Goal: Task Accomplishment & Management: Manage account settings

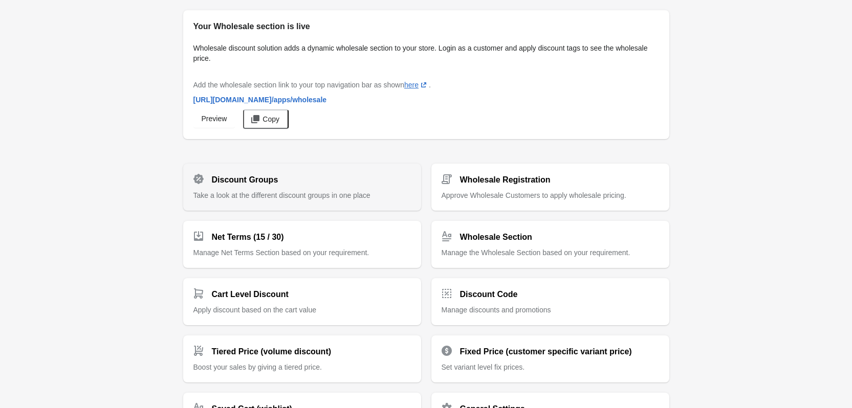
click at [264, 175] on h2 "Discount Groups" at bounding box center [245, 180] width 66 height 12
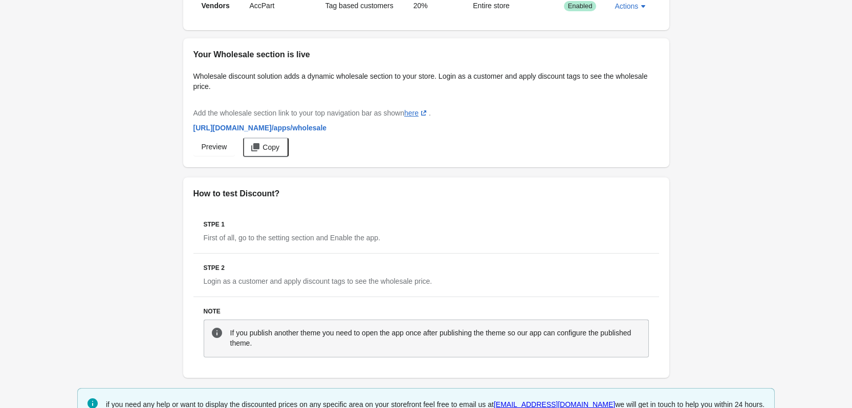
scroll to position [225, 0]
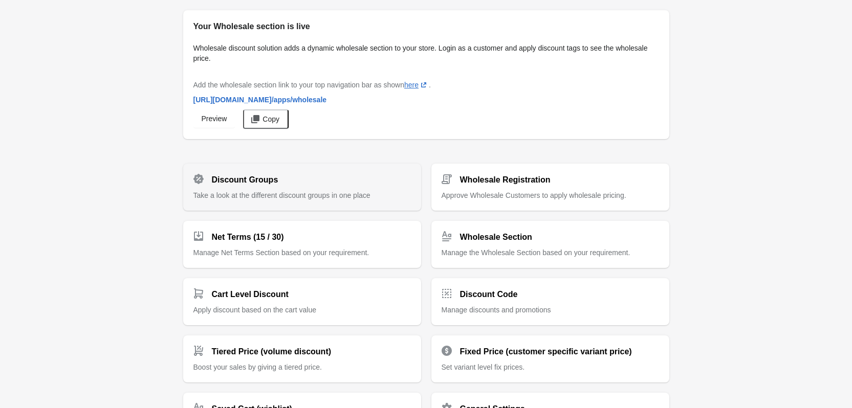
click at [225, 175] on h2 "Discount Groups" at bounding box center [245, 180] width 66 height 12
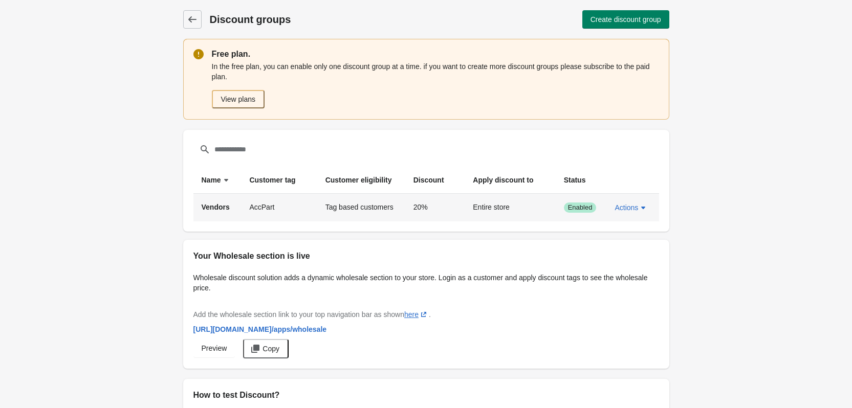
click at [268, 208] on td "AccPart" at bounding box center [279, 208] width 76 height 28
click at [614, 206] on span "Actions" at bounding box center [626, 208] width 24 height 8
click at [619, 251] on span "Edit" at bounding box center [630, 255] width 24 height 10
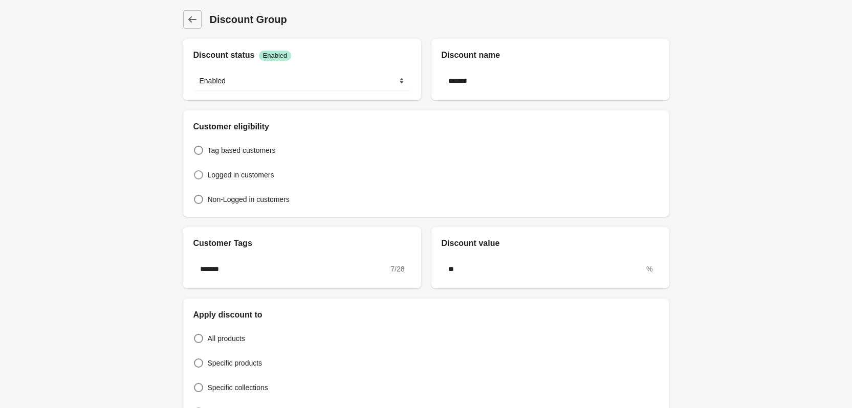
click at [209, 170] on span "Logged in customers" at bounding box center [241, 175] width 66 height 10
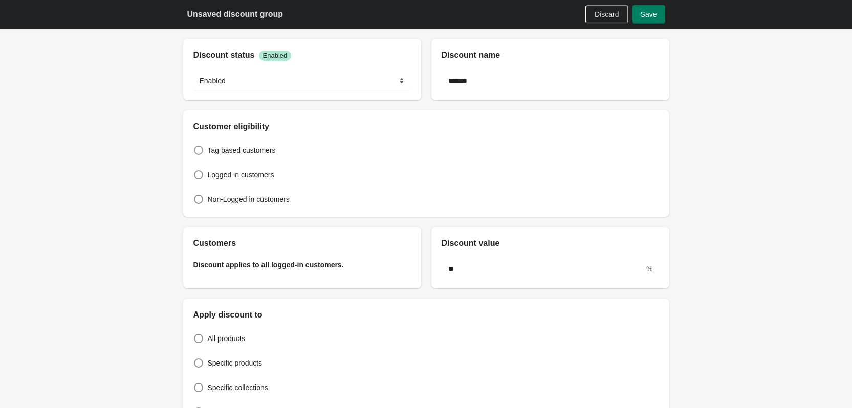
click at [217, 147] on span "Tag based customers" at bounding box center [242, 150] width 68 height 10
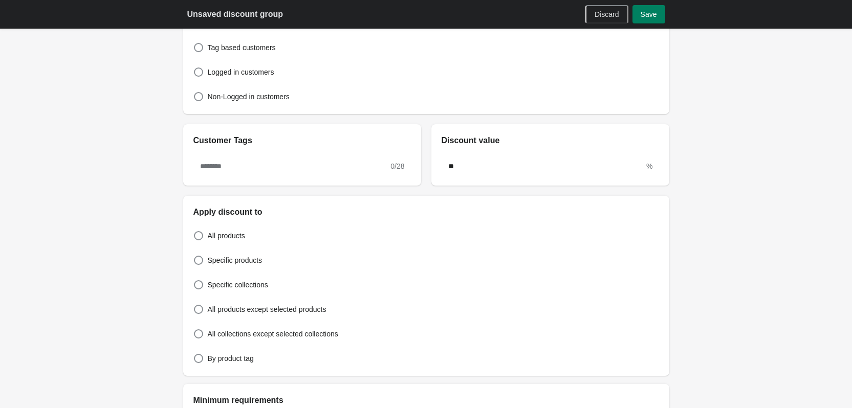
scroll to position [102, 0]
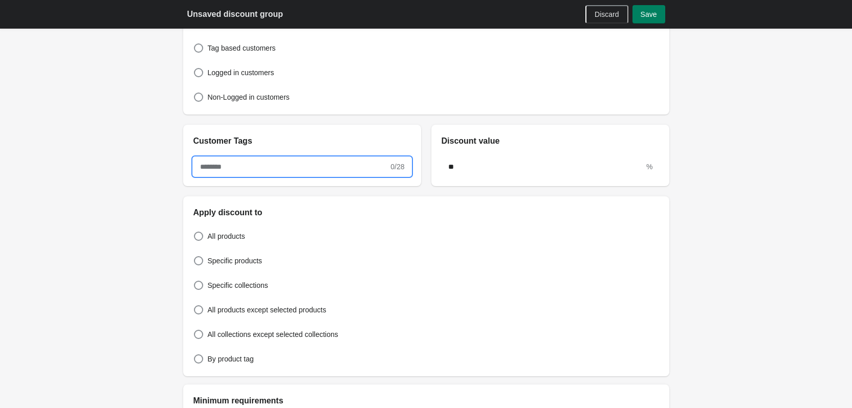
click at [286, 168] on input "text" at bounding box center [290, 167] width 195 height 18
type input "******"
click at [142, 155] on div "Discount Group Discount Group Discount status Success Enabled ******* ******** …" at bounding box center [426, 380] width 852 height 964
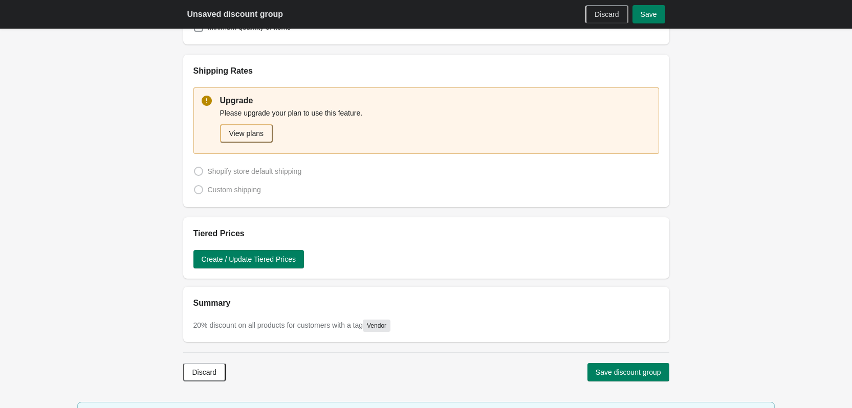
scroll to position [556, 0]
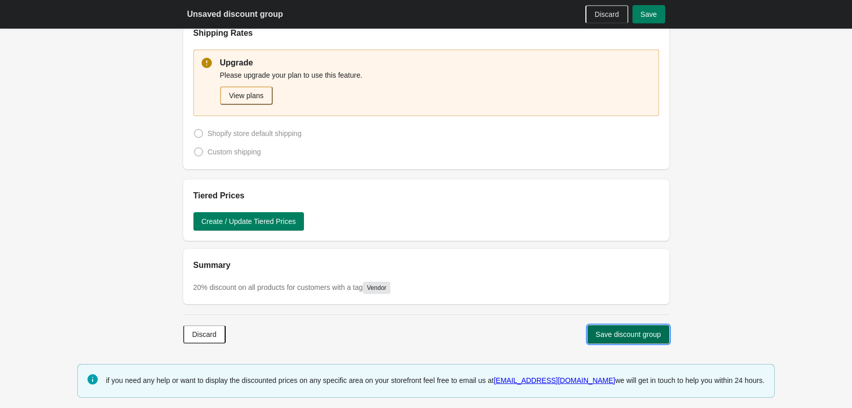
click at [637, 332] on span "Save discount group" at bounding box center [627, 334] width 65 height 8
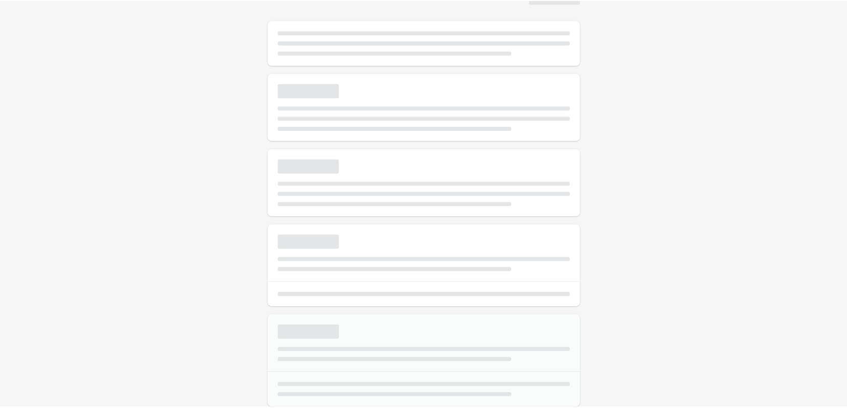
scroll to position [225, 0]
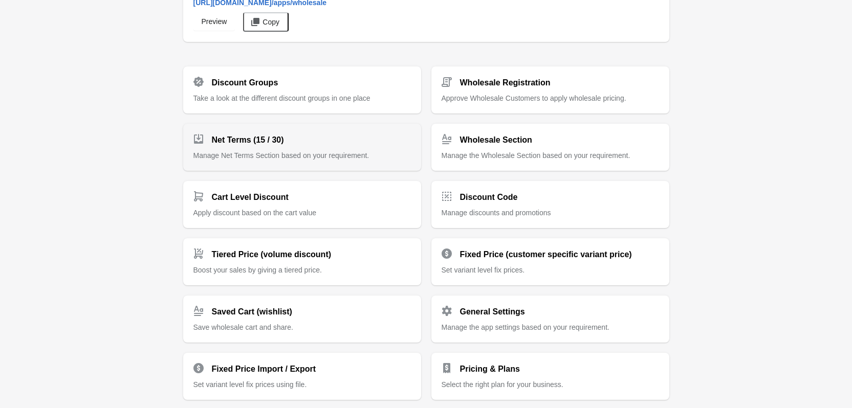
scroll to position [204, 0]
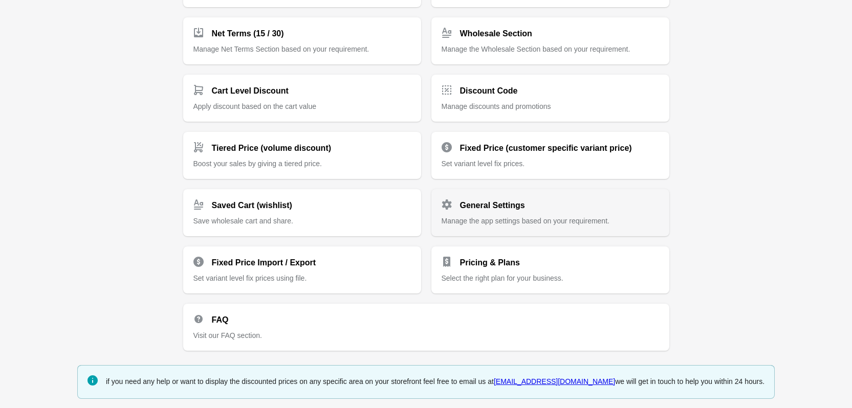
click at [584, 226] on div "General Settings Manage the app settings based on your requirement." at bounding box center [550, 212] width 238 height 47
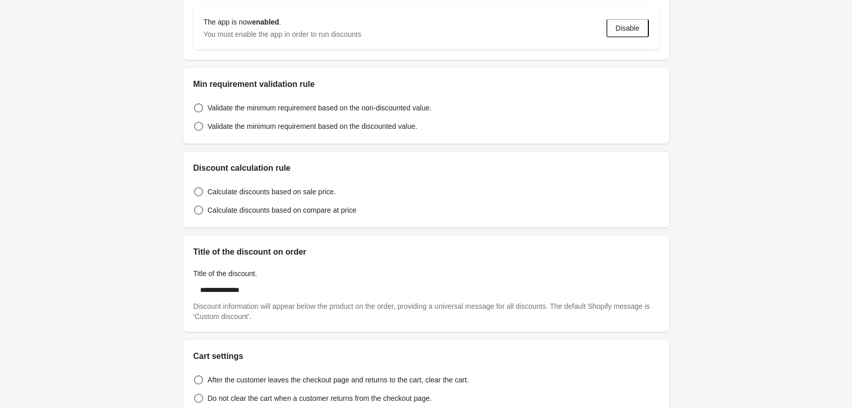
scroll to position [153, 0]
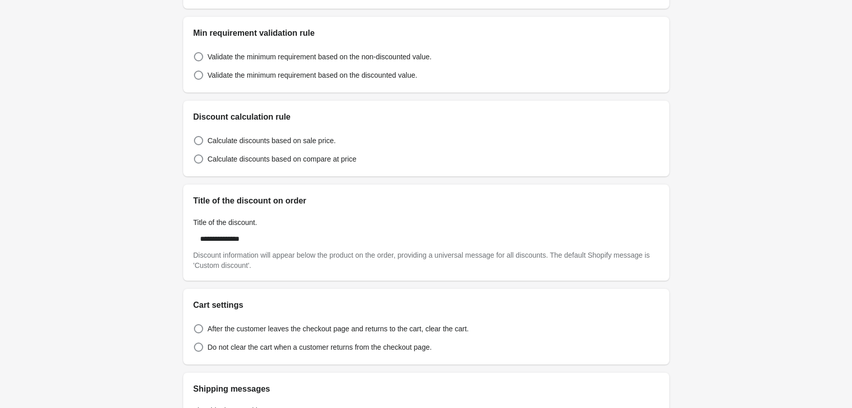
click at [180, 141] on div "**********" at bounding box center [426, 277] width 510 height 861
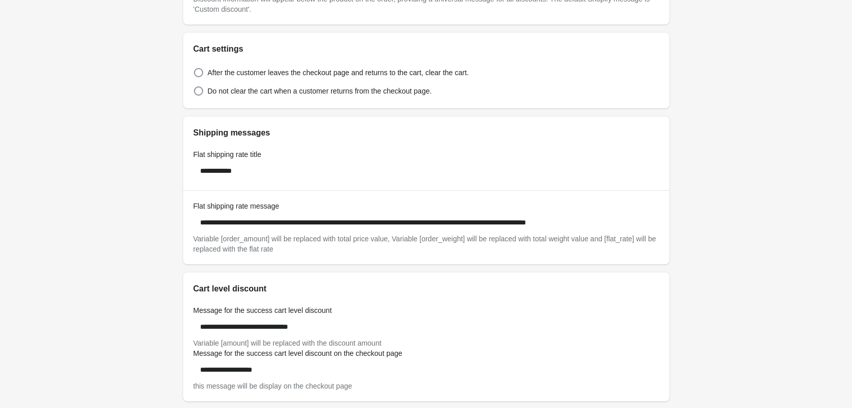
scroll to position [460, 0]
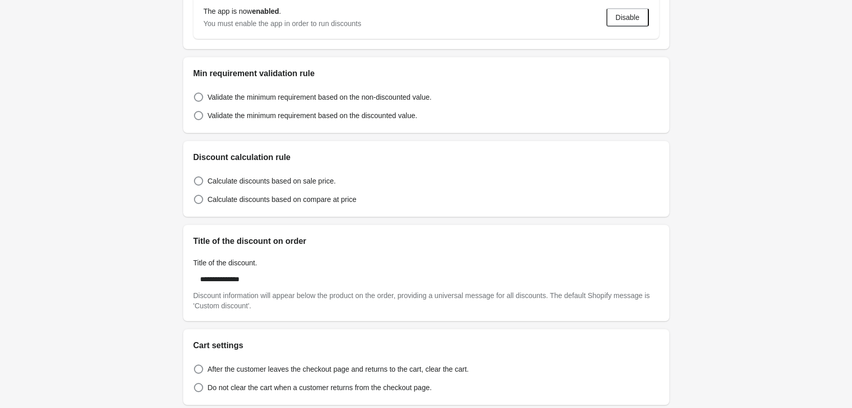
scroll to position [0, 0]
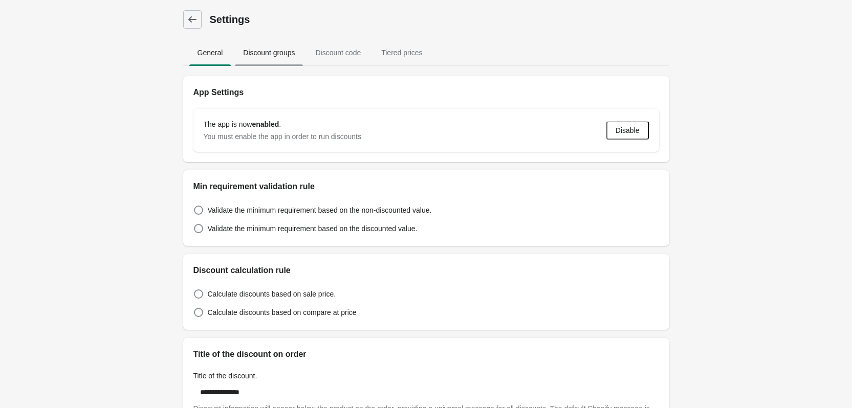
click at [266, 61] on span "Discount groups" at bounding box center [269, 52] width 68 height 18
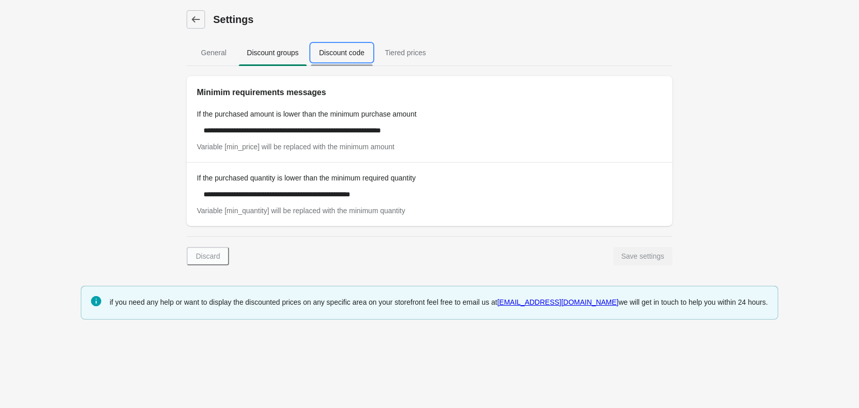
click at [354, 48] on span "Discount code" at bounding box center [342, 52] width 62 height 18
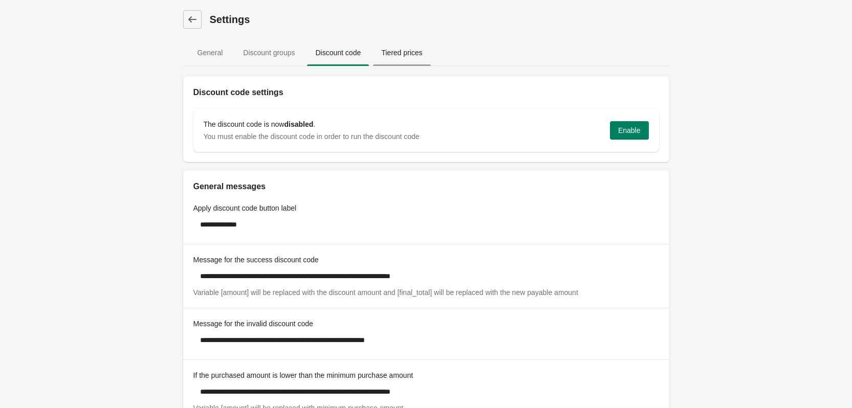
click at [394, 53] on span "Tiered prices" at bounding box center [401, 52] width 57 height 18
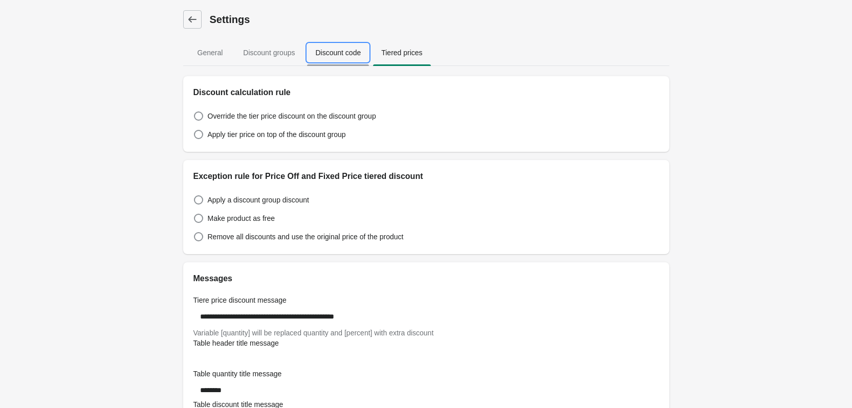
click at [350, 58] on span "Discount code" at bounding box center [338, 52] width 62 height 18
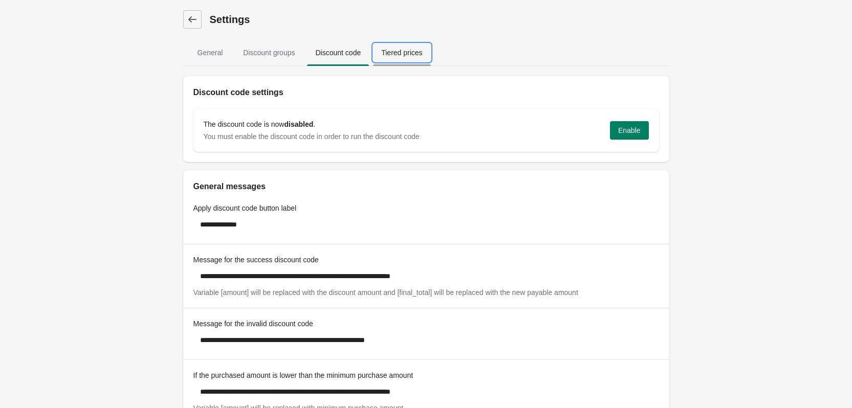
click at [381, 54] on span "Tiered prices" at bounding box center [401, 52] width 57 height 18
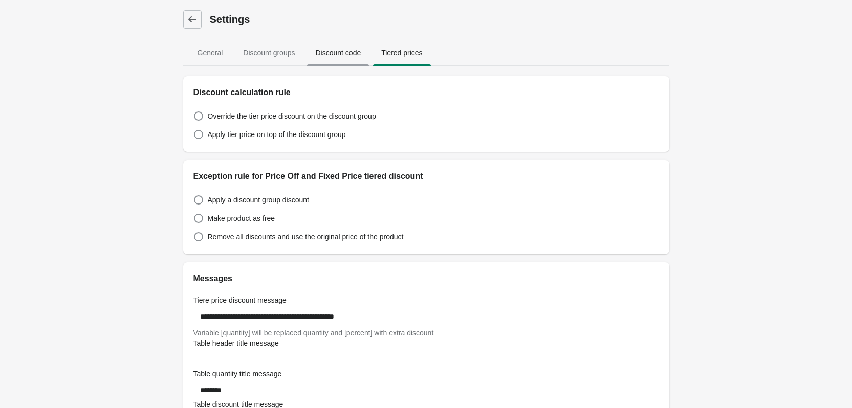
click at [351, 54] on span "Discount code" at bounding box center [338, 52] width 62 height 18
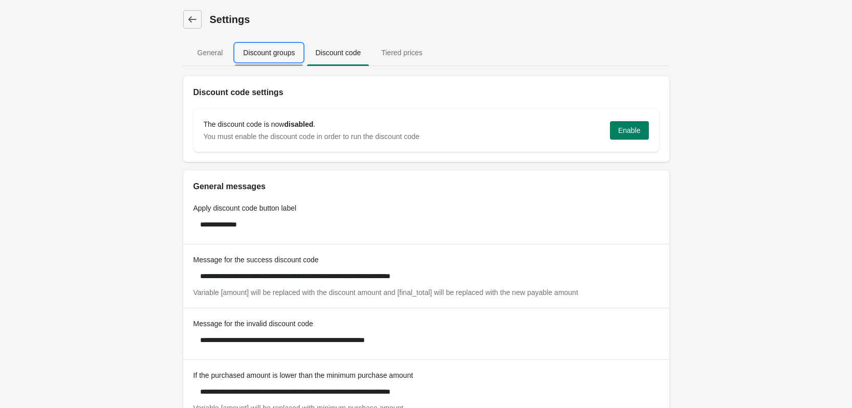
click at [285, 57] on span "Discount groups" at bounding box center [269, 52] width 68 height 18
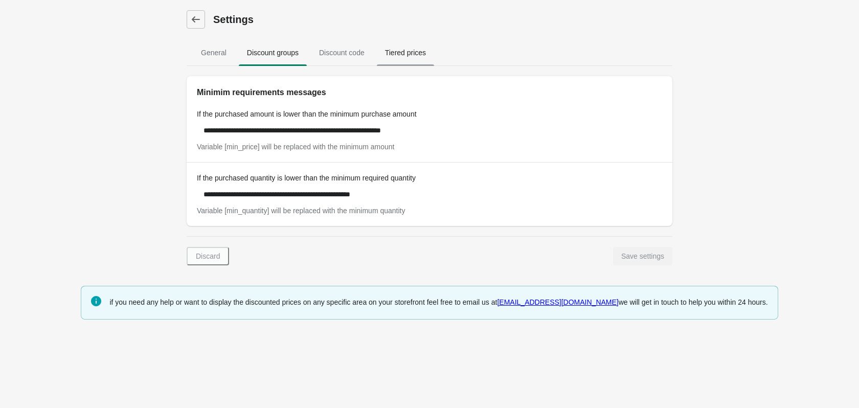
click at [393, 52] on span "Tiered prices" at bounding box center [405, 52] width 57 height 18
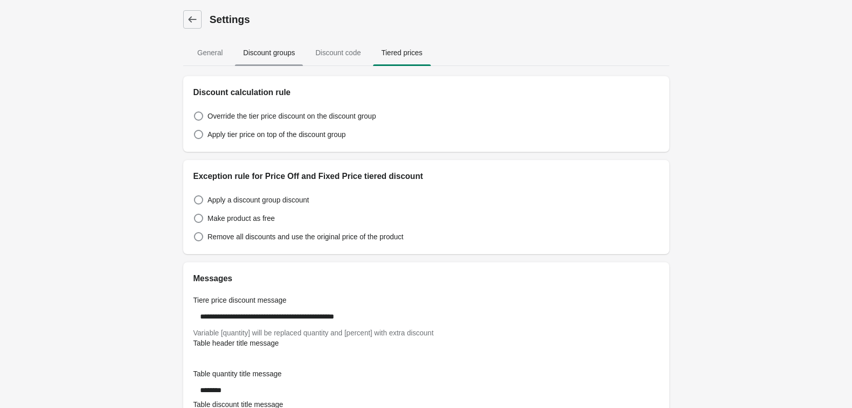
click at [236, 56] on span "Discount groups" at bounding box center [269, 52] width 68 height 18
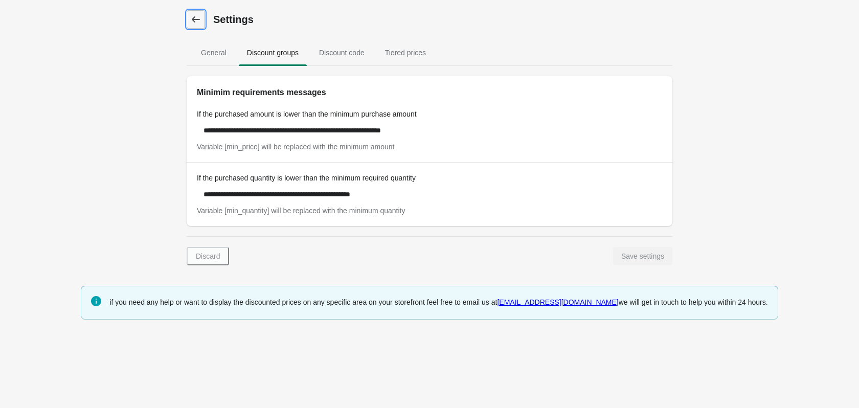
click at [200, 13] on link "Dashboard" at bounding box center [196, 19] width 18 height 18
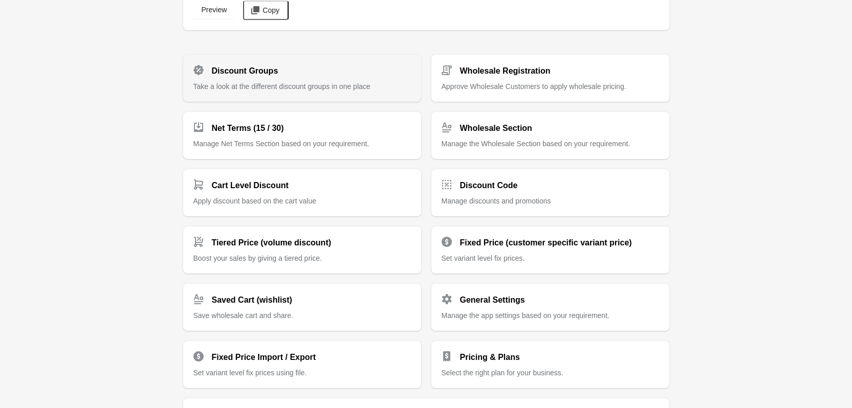
scroll to position [51, 0]
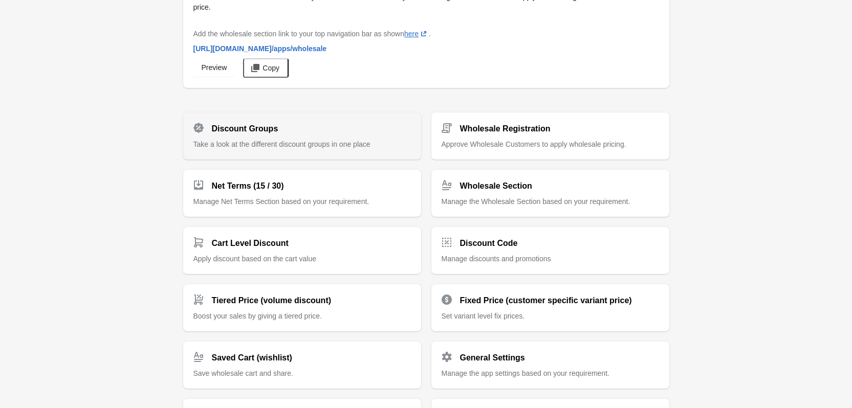
click at [321, 135] on div "Discount Groups Take a look at the different discount groups in one place" at bounding box center [301, 132] width 217 height 35
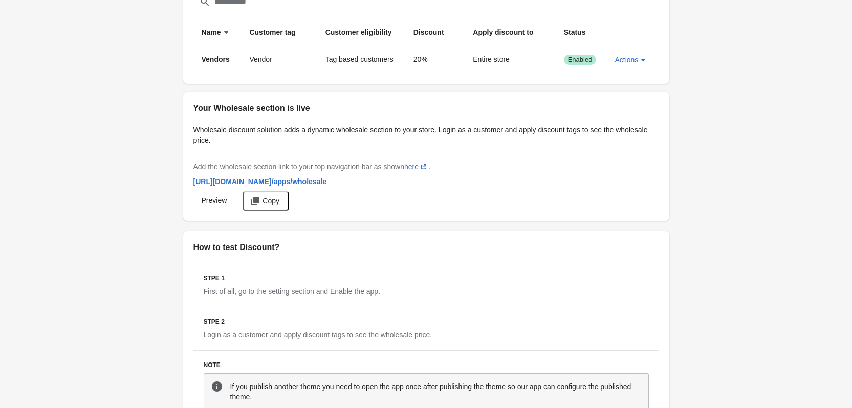
scroll to position [153, 0]
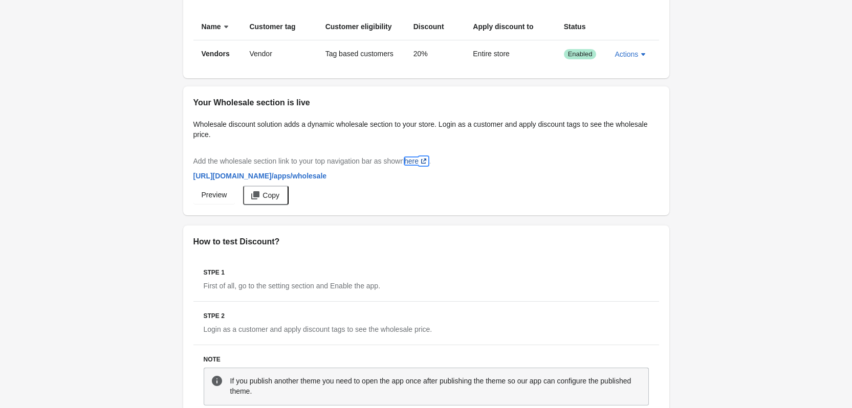
click at [413, 160] on link "here (opens a new window)" at bounding box center [416, 161] width 25 height 8
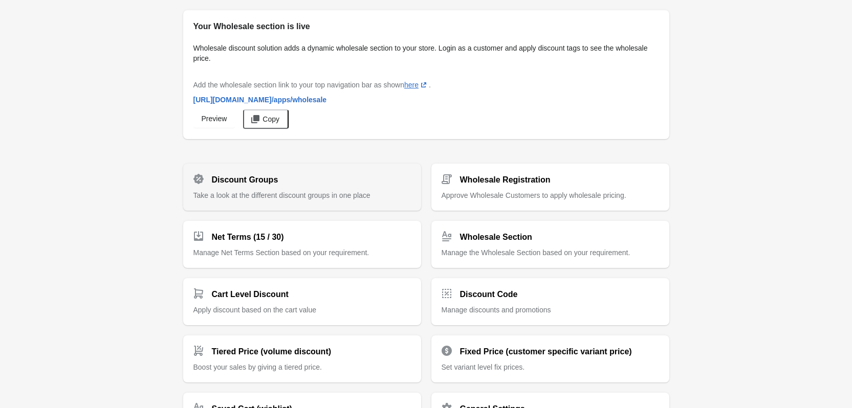
click at [218, 191] on span "Take a look at the different discount groups in one place" at bounding box center [281, 195] width 177 height 8
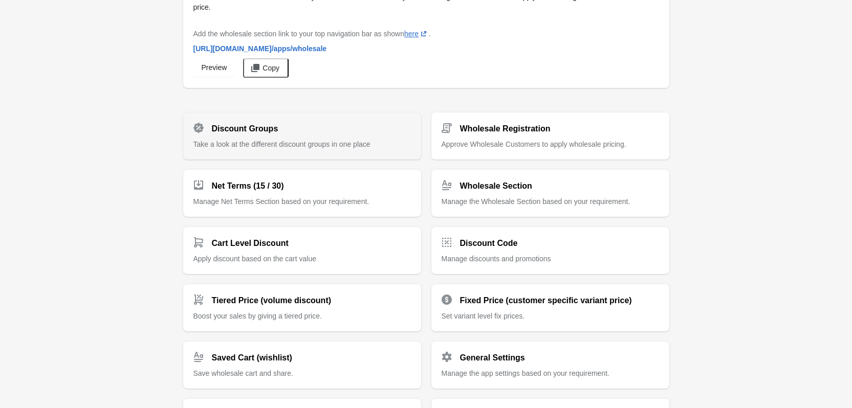
click at [330, 133] on div "Discount Groups" at bounding box center [298, 125] width 226 height 20
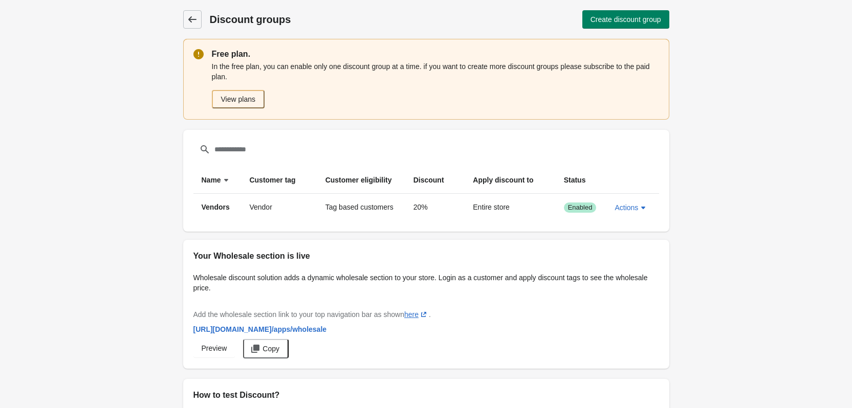
click at [201, 22] on link "Discount groups" at bounding box center [192, 19] width 18 height 18
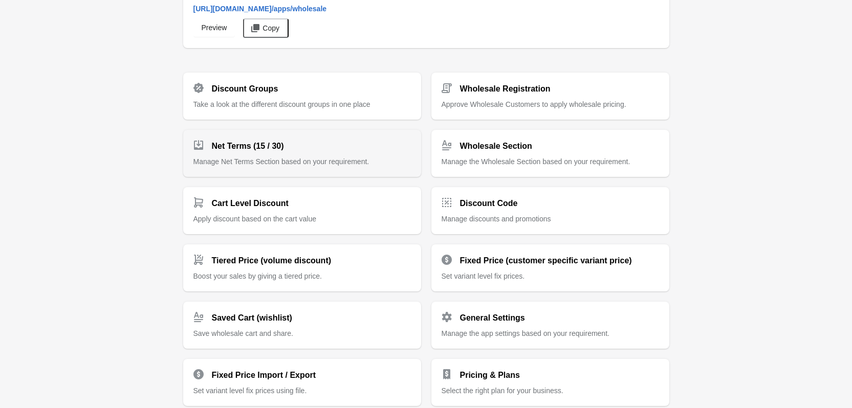
scroll to position [102, 0]
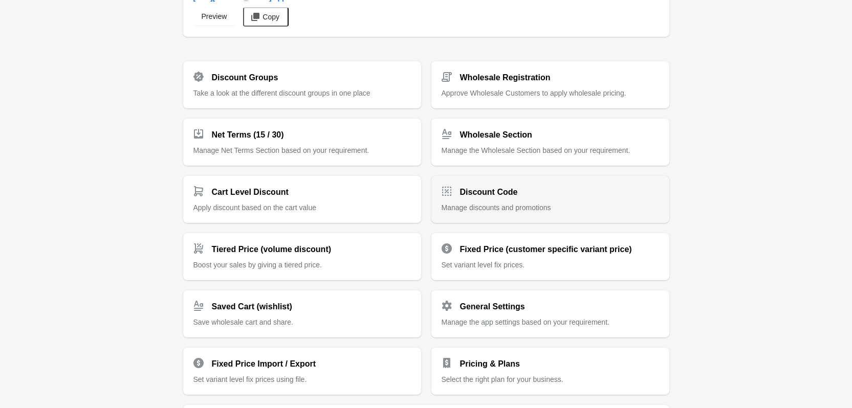
click at [469, 197] on div "Discount Code Manage discounts and promotions" at bounding box center [549, 195] width 217 height 35
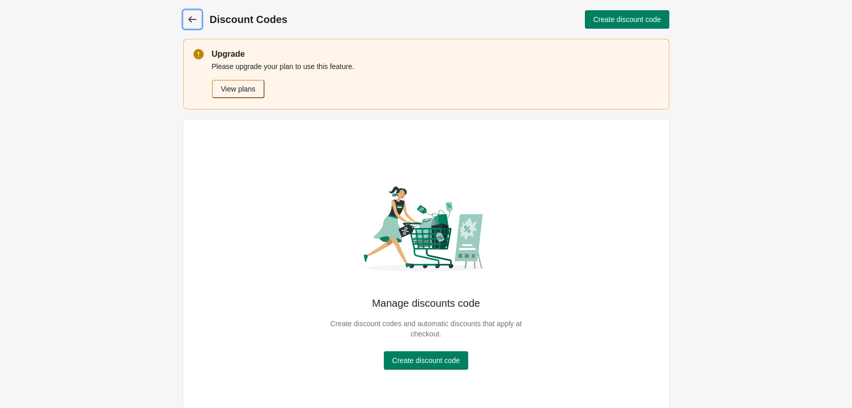
click at [190, 20] on icon at bounding box center [192, 19] width 10 height 10
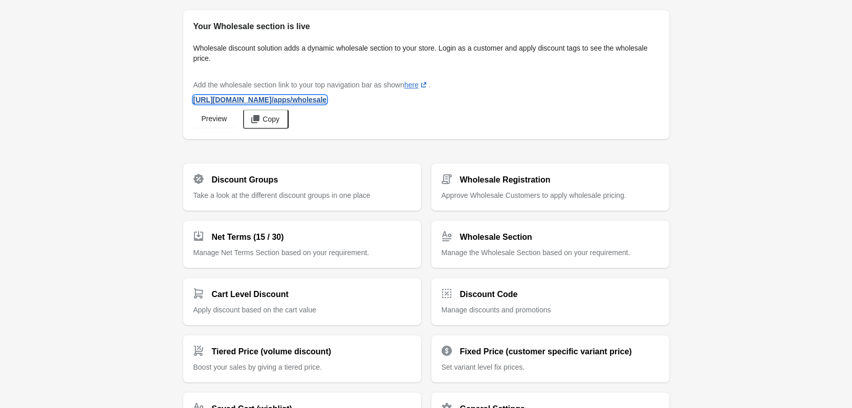
click at [327, 96] on span "[URL][DOMAIN_NAME] /apps/wholesale" at bounding box center [260, 100] width 134 height 8
click at [412, 89] on link "here (opens a new window)" at bounding box center [416, 85] width 25 height 8
